Goal: Transaction & Acquisition: Purchase product/service

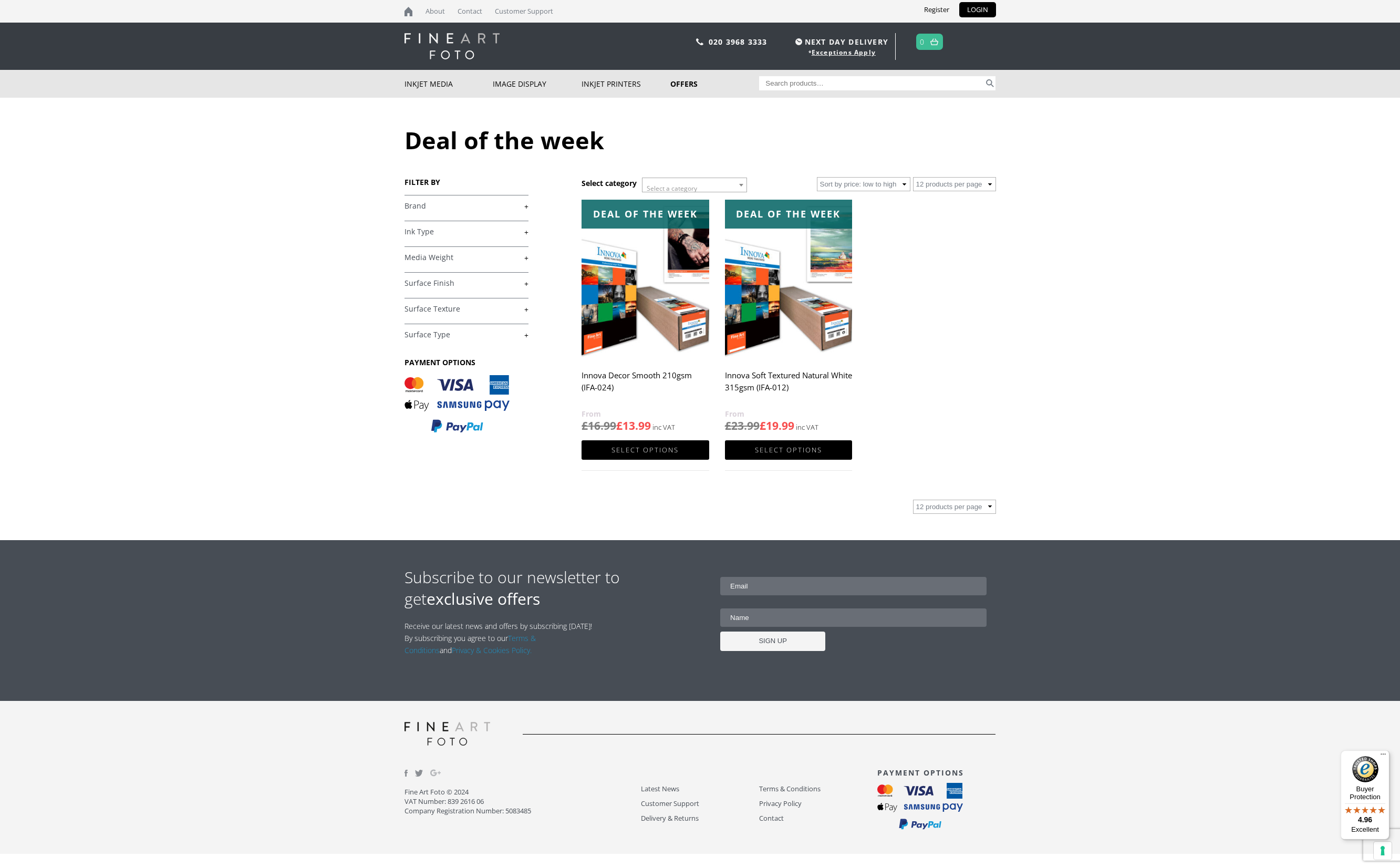
click at [753, 335] on img at bounding box center [788, 279] width 127 height 159
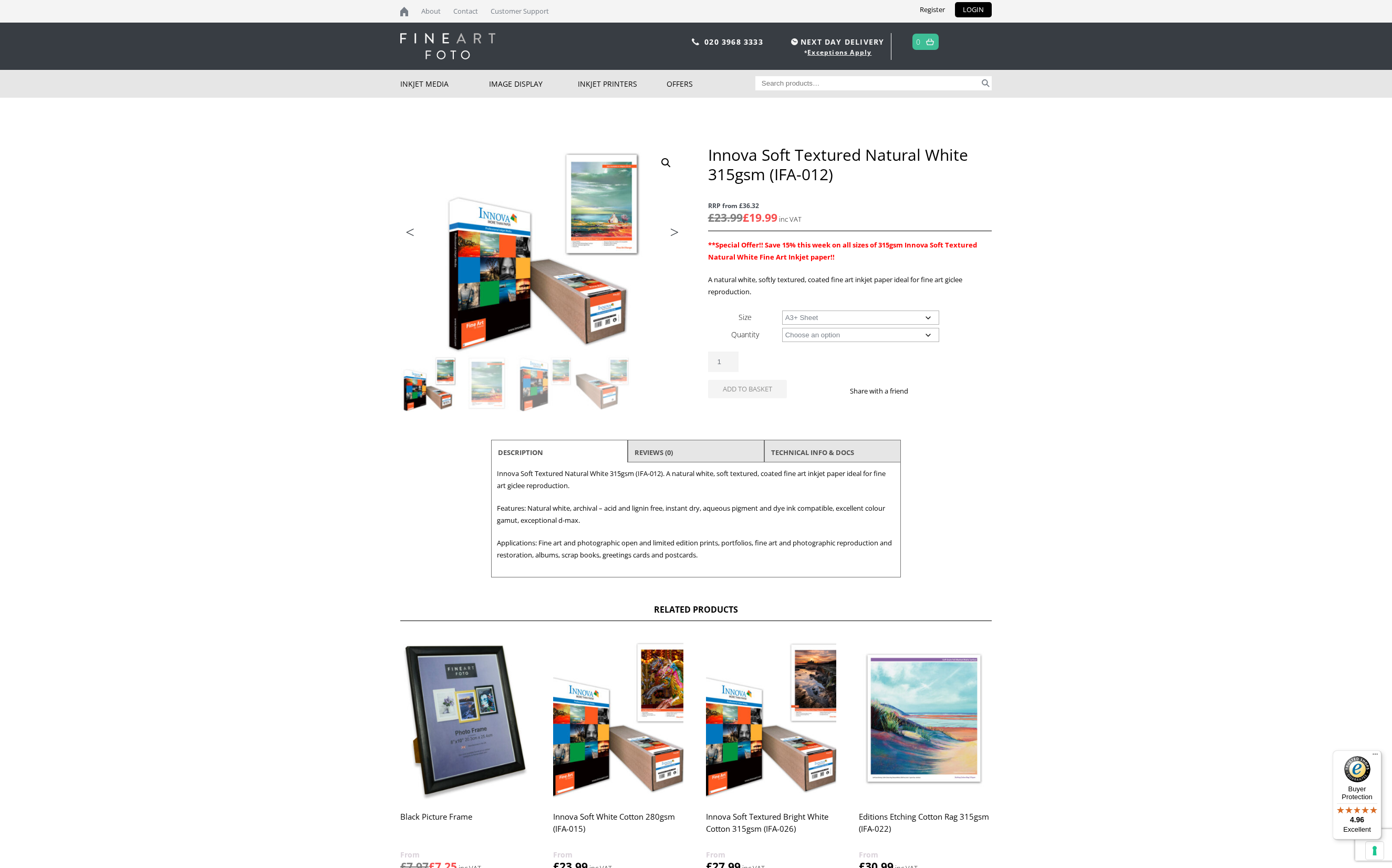
select select "a3-sheet-2"
select select "25-sheets"
select select "a3-sheet-2"
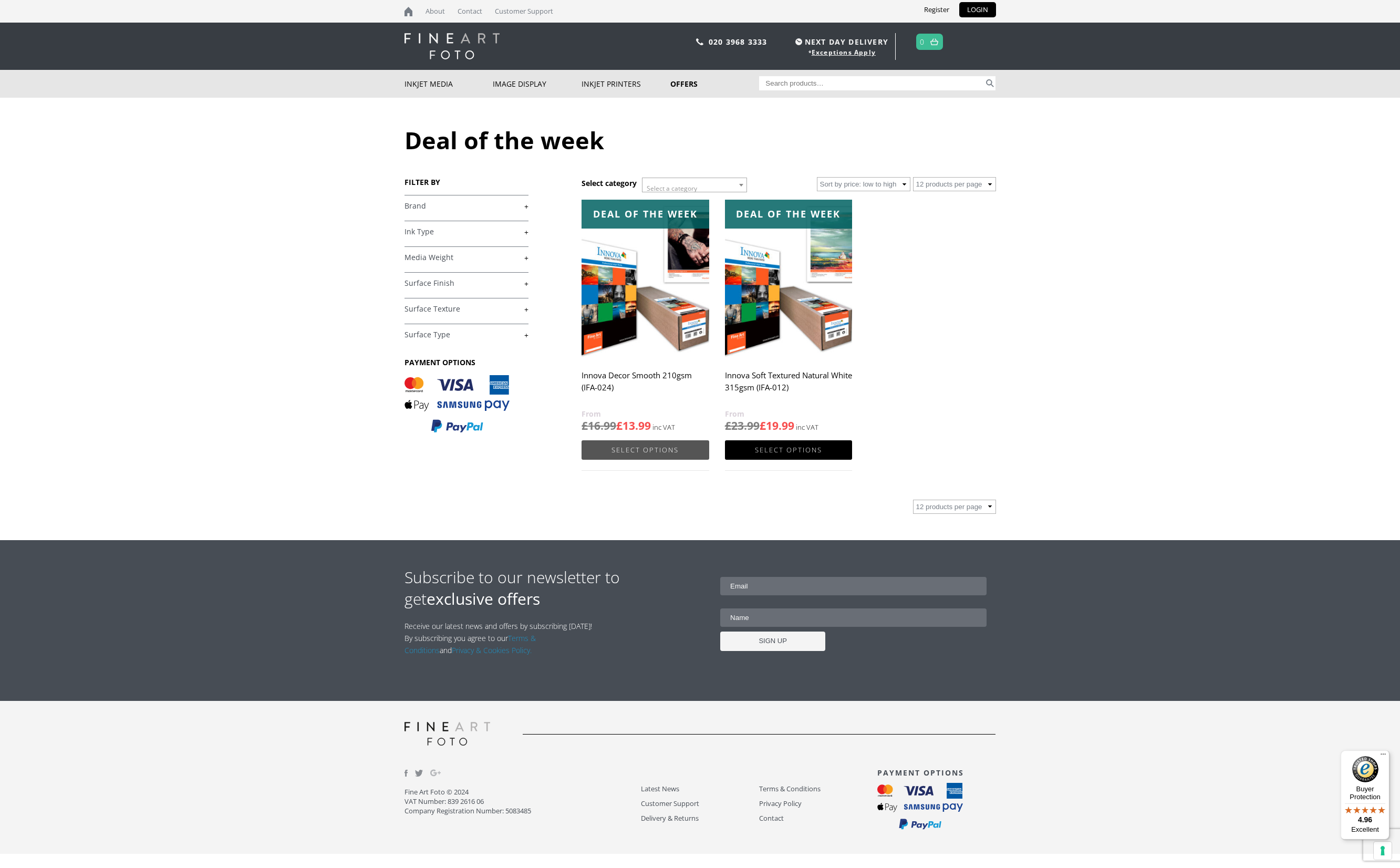
click at [646, 450] on link "Select options" at bounding box center [645, 450] width 127 height 20
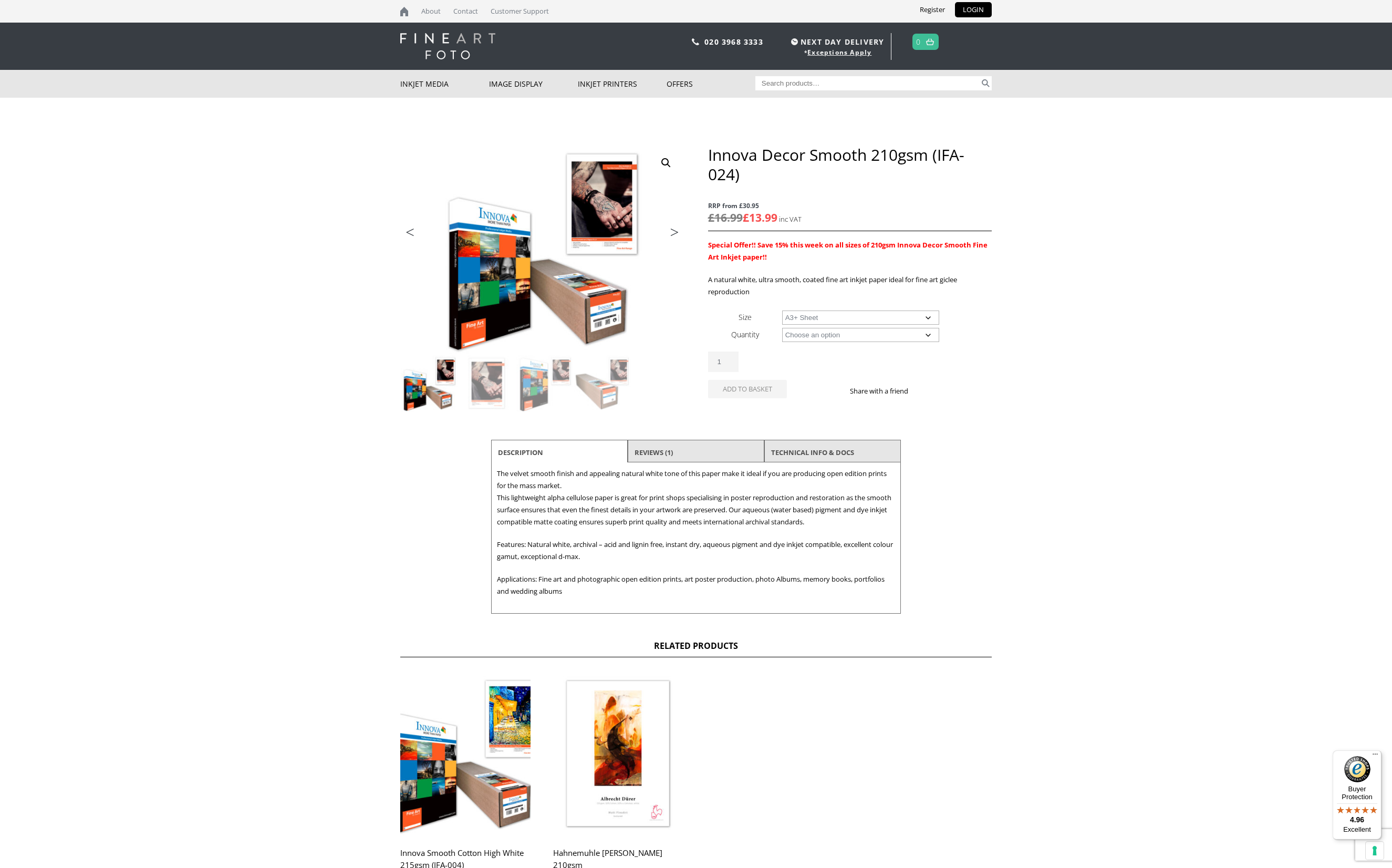
select select "a3-sheet-2"
select select "25-sheets"
select select "a3-sheet-2"
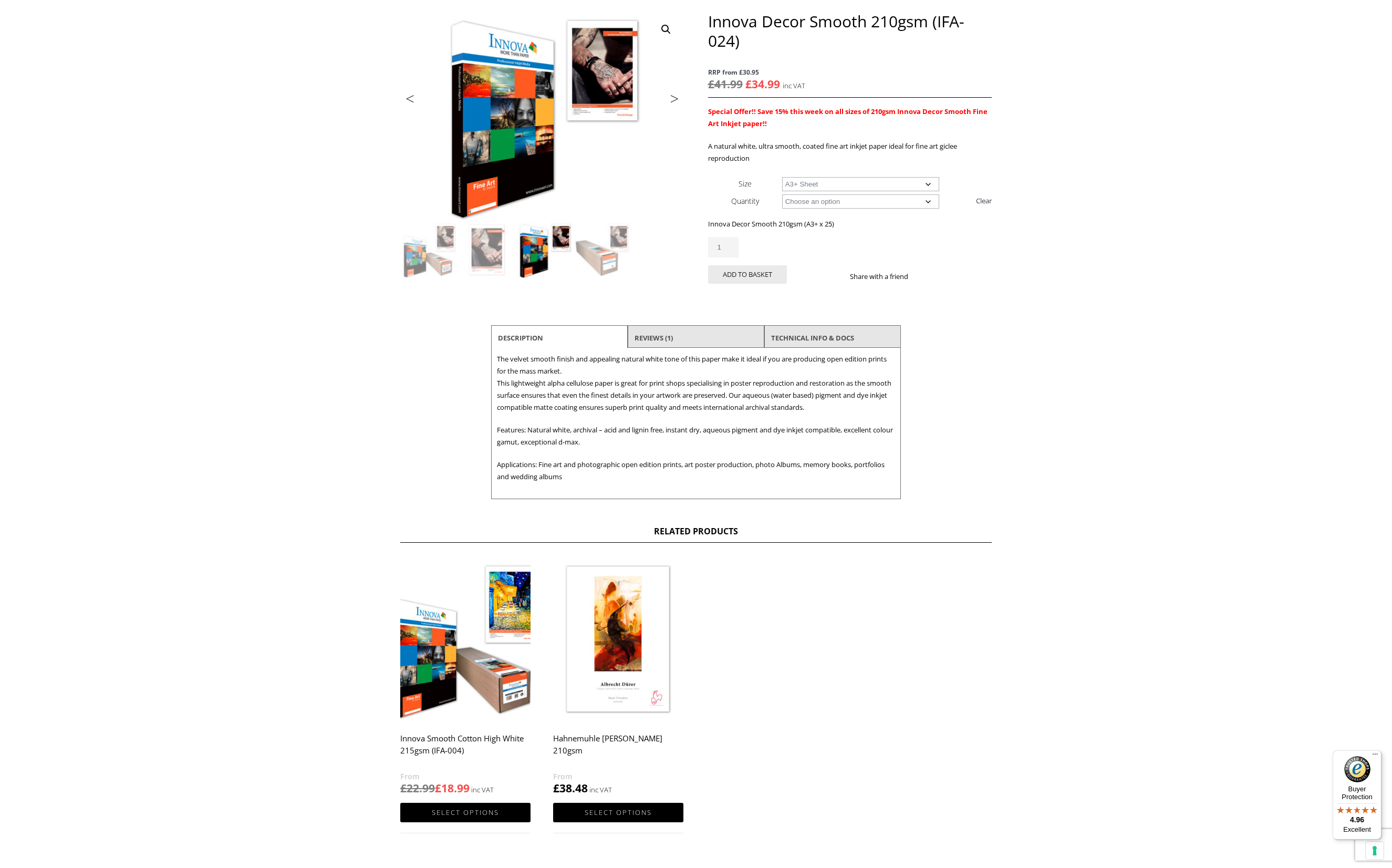
scroll to position [134, 0]
click at [810, 340] on link "TECHNICAL INFO & DOCS" at bounding box center [812, 337] width 83 height 19
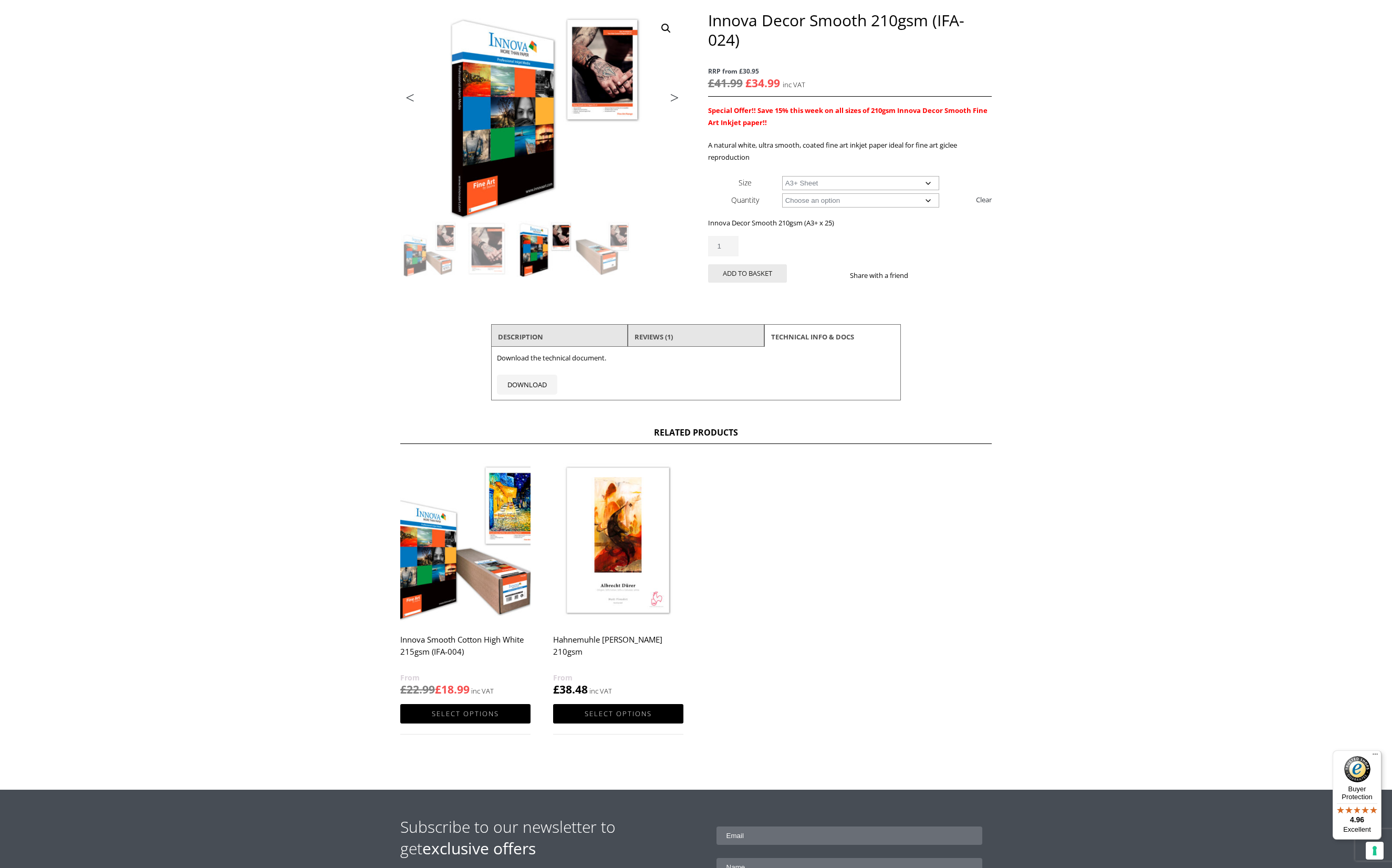
click at [608, 334] on li "Description" at bounding box center [559, 337] width 137 height 25
click at [580, 335] on li "Description" at bounding box center [559, 337] width 137 height 25
click at [688, 335] on li "Reviews (1)" at bounding box center [695, 337] width 137 height 25
click at [645, 332] on link "Reviews (1)" at bounding box center [653, 337] width 39 height 19
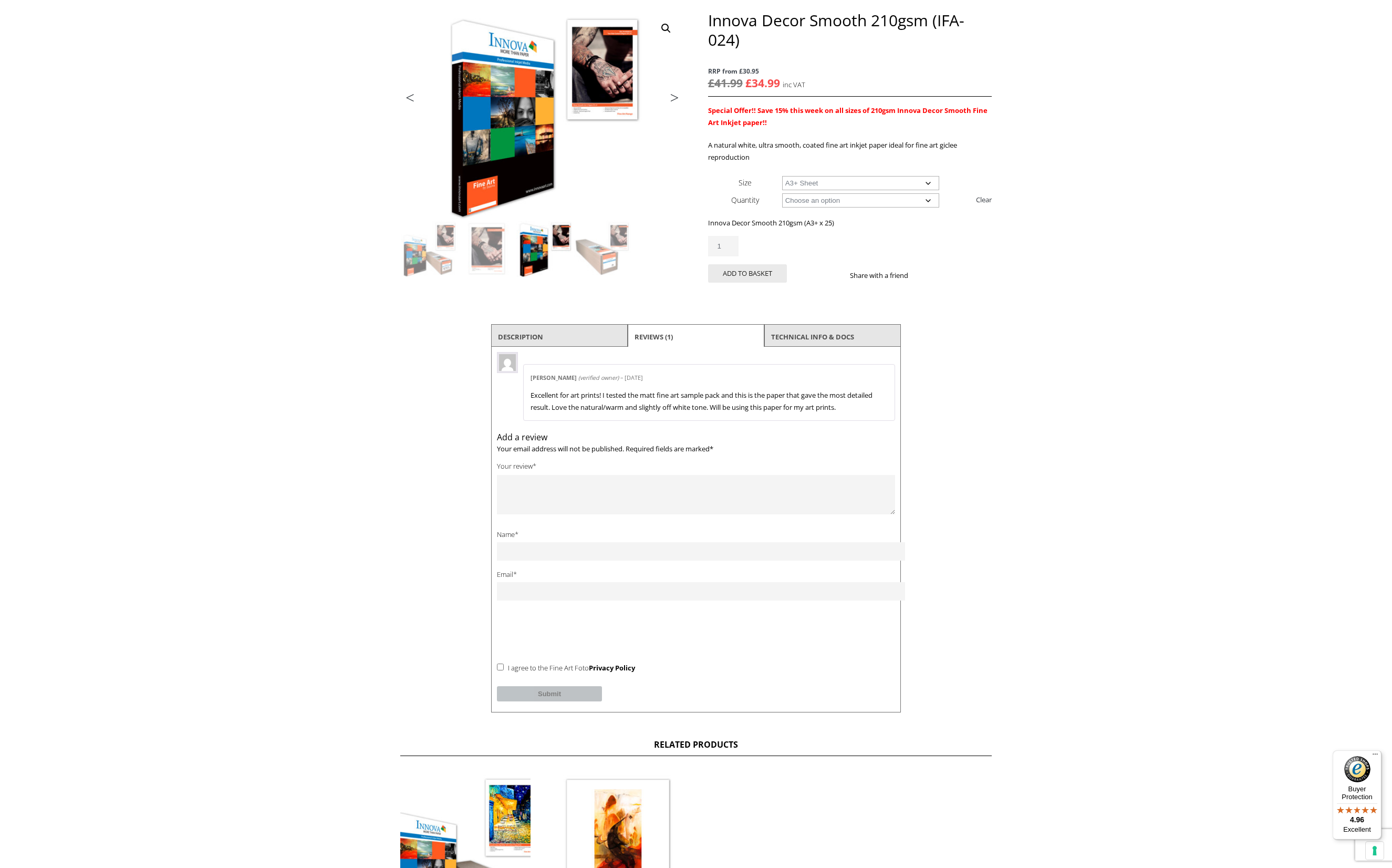
click at [643, 332] on link "Reviews (1)" at bounding box center [653, 337] width 39 height 19
click at [833, 253] on div "Innova Decor Smooth 210gsm (IFA-024) quantity 1" at bounding box center [849, 246] width 283 height 21
click at [675, 98] on link "Next" at bounding box center [669, 100] width 29 height 9
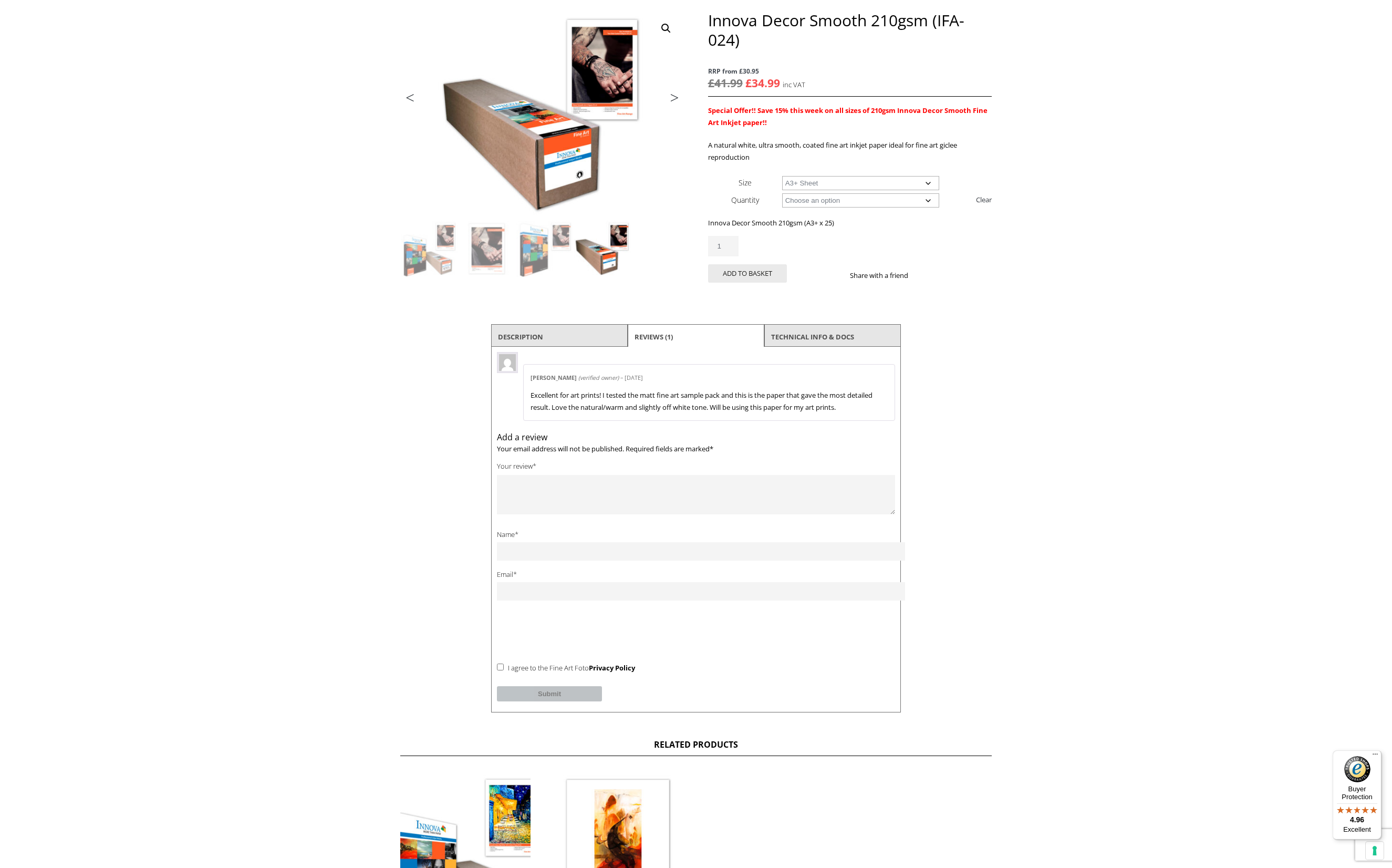
click at [673, 98] on link "Next" at bounding box center [669, 100] width 29 height 9
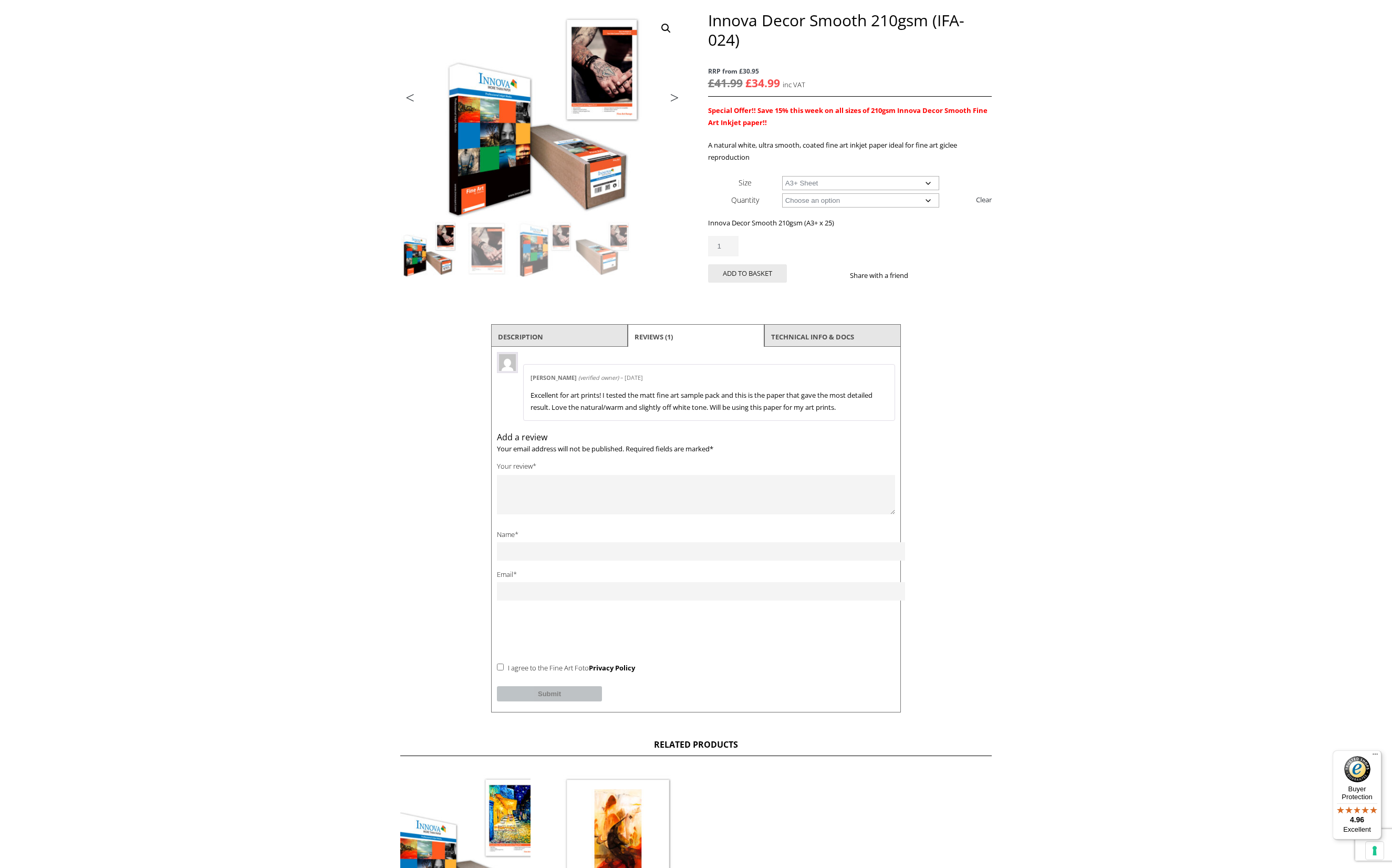
click at [673, 98] on link "Next" at bounding box center [669, 100] width 29 height 9
